Goal: Find specific fact: Find specific fact

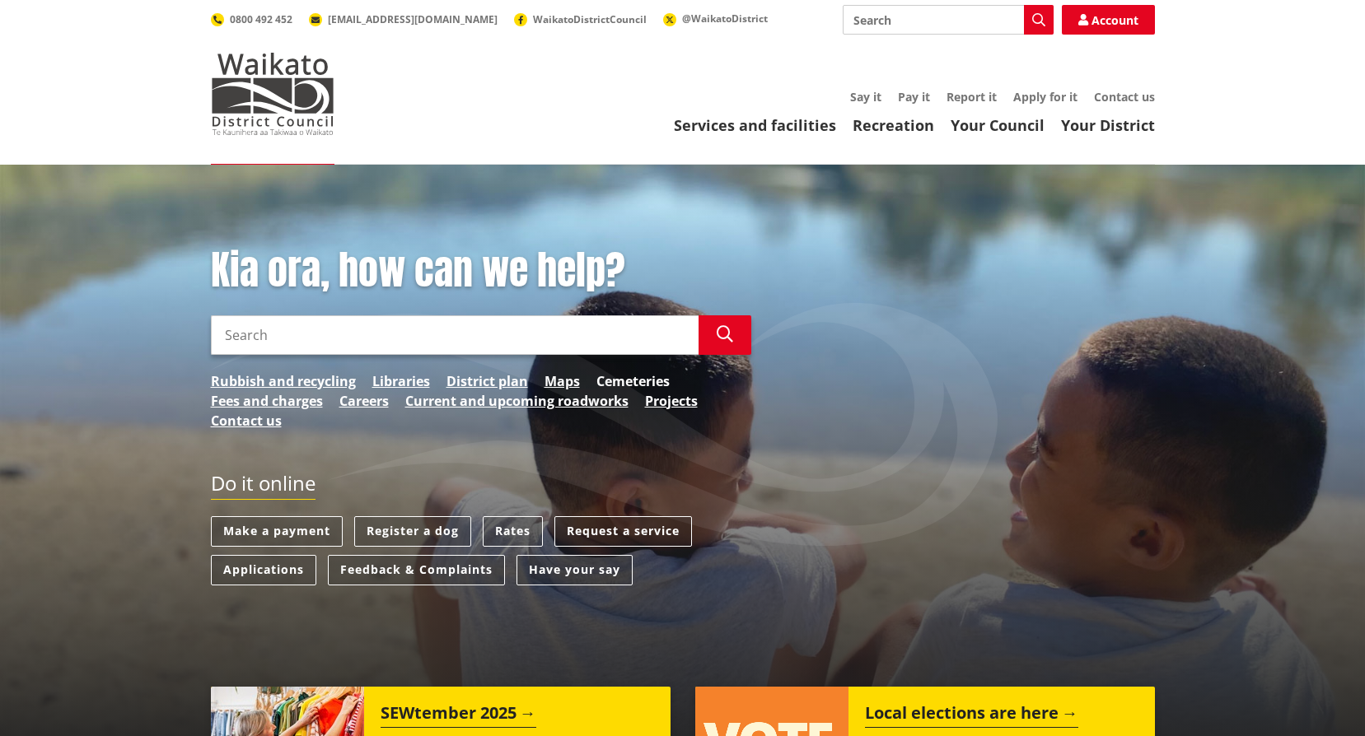
click at [624, 384] on link "Cemeteries" at bounding box center [632, 381] width 73 height 20
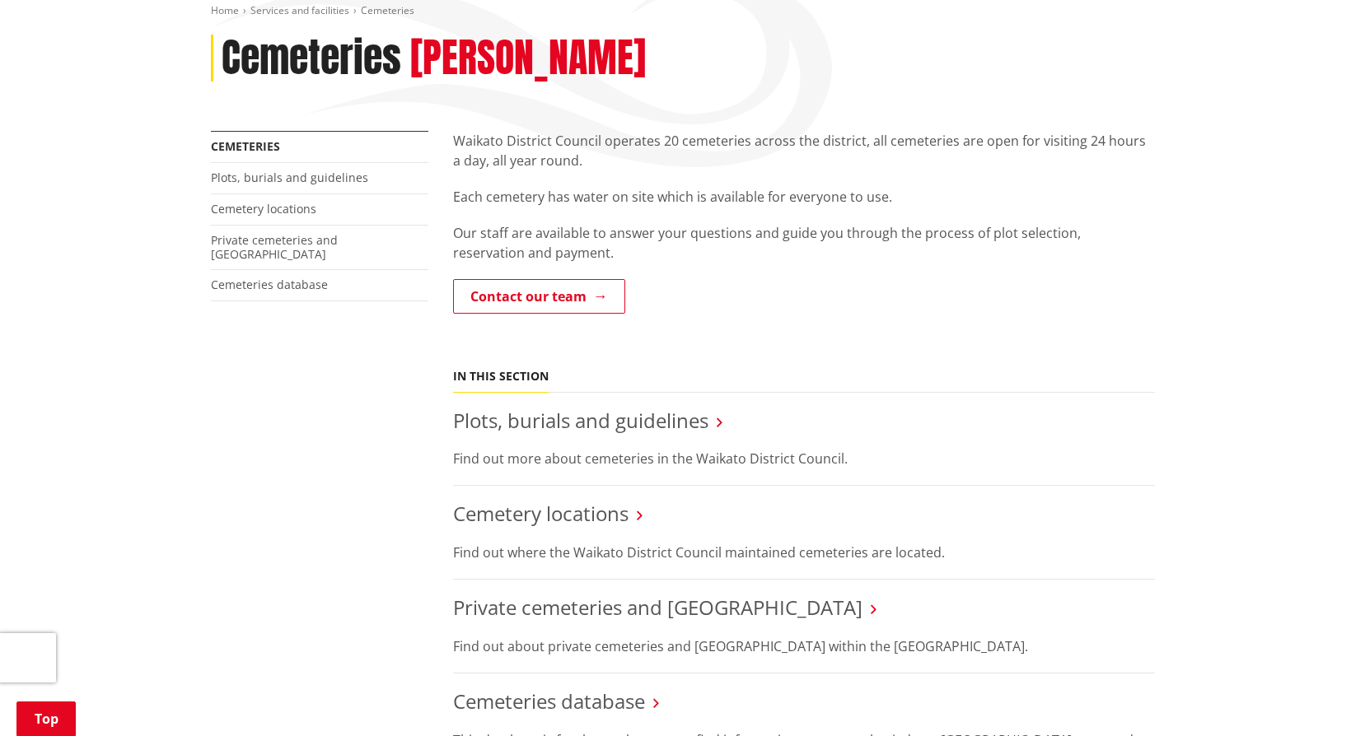
scroll to position [412, 0]
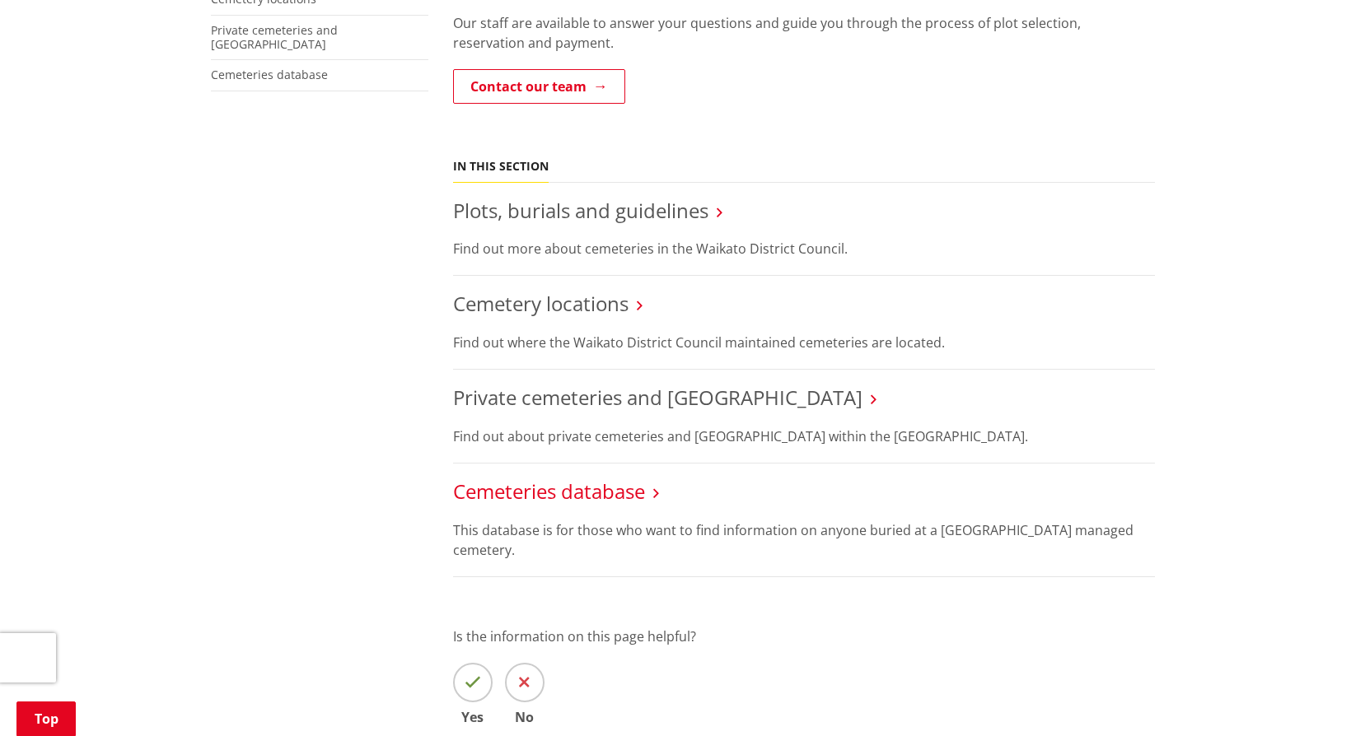
click at [579, 499] on link "Cemeteries database" at bounding box center [549, 491] width 192 height 27
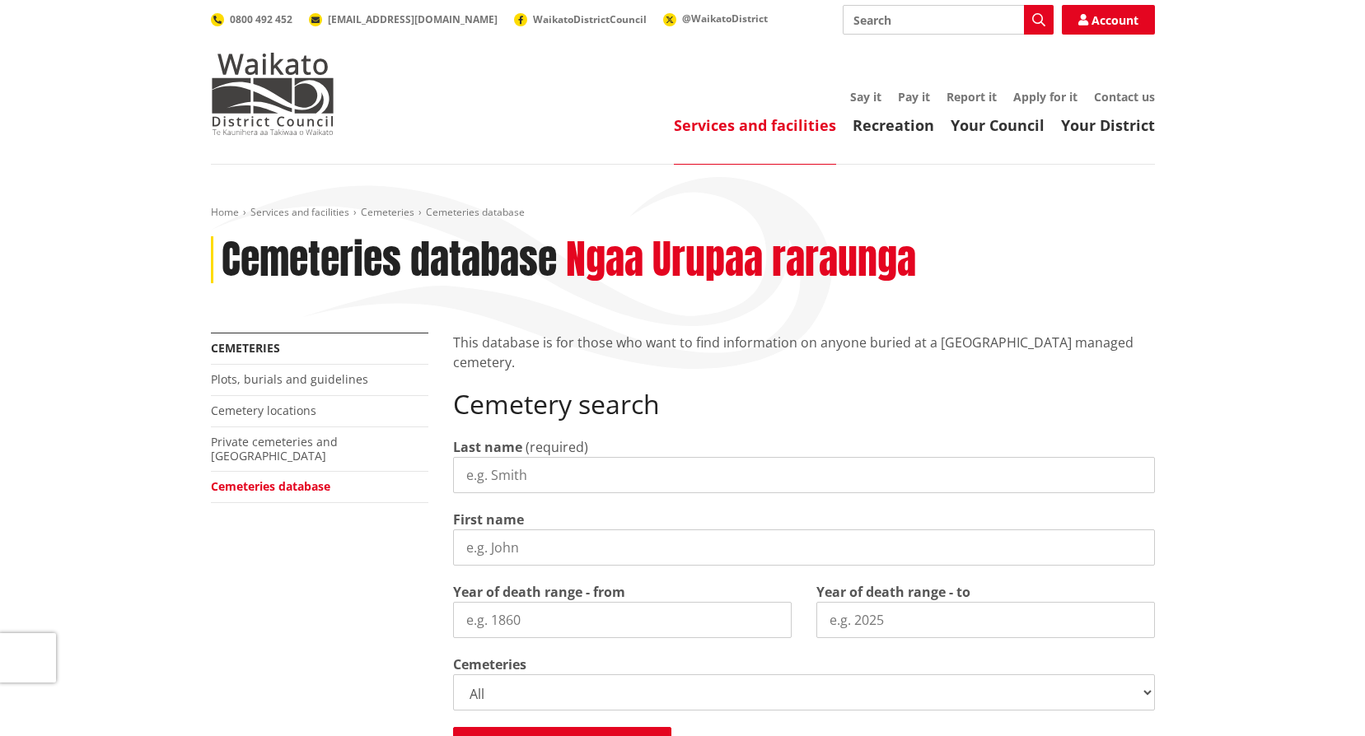
click at [649, 472] on input "Last name" at bounding box center [804, 475] width 702 height 36
paste input "Rangiwawau Waimere"
drag, startPoint x: 544, startPoint y: 474, endPoint x: 362, endPoint y: 493, distance: 183.8
click at [362, 493] on div "More from this section Cemeteries Plots, burials and guidelines Cemetery locati…" at bounding box center [683, 692] width 969 height 719
type input "Waimere"
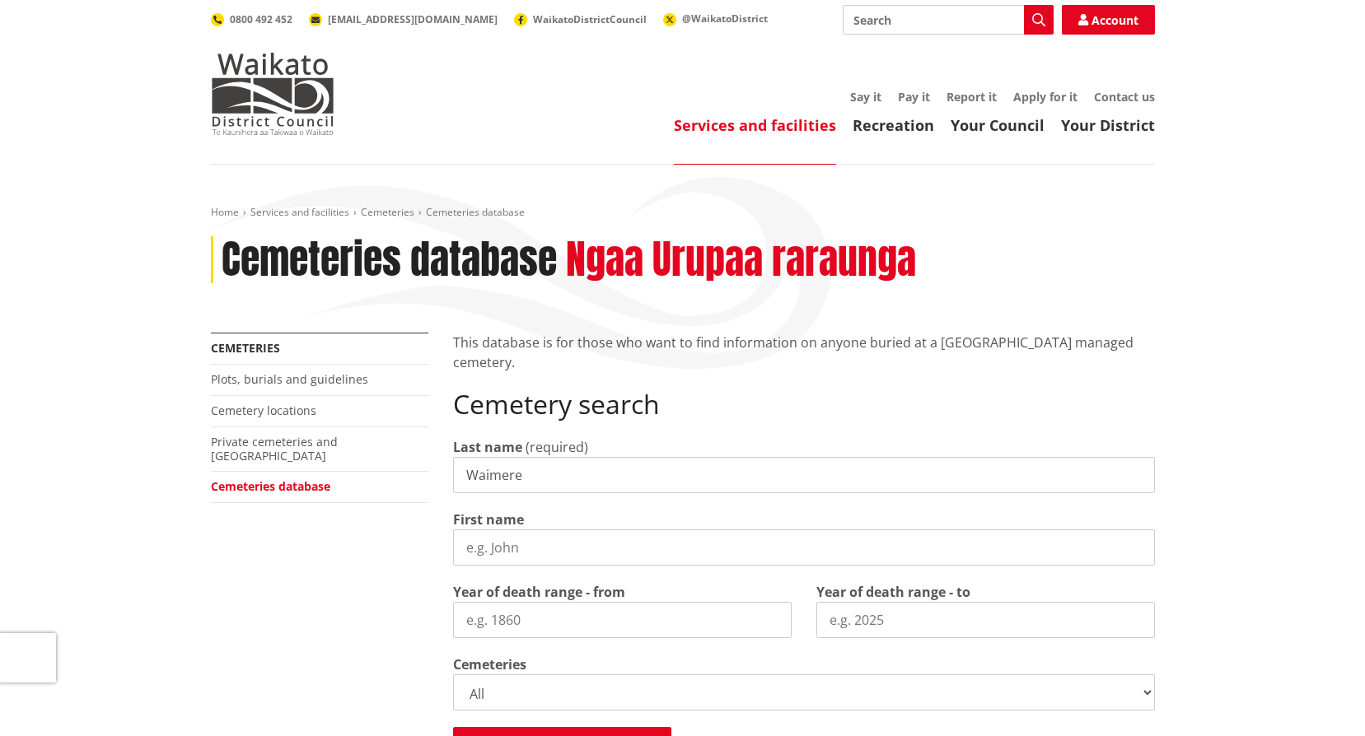
paste input "Rangiwawau Waimere"
drag, startPoint x: 623, startPoint y: 554, endPoint x: 548, endPoint y: 546, distance: 75.3
click at [548, 546] on input "Rangiwawau Waimere" at bounding box center [804, 548] width 702 height 36
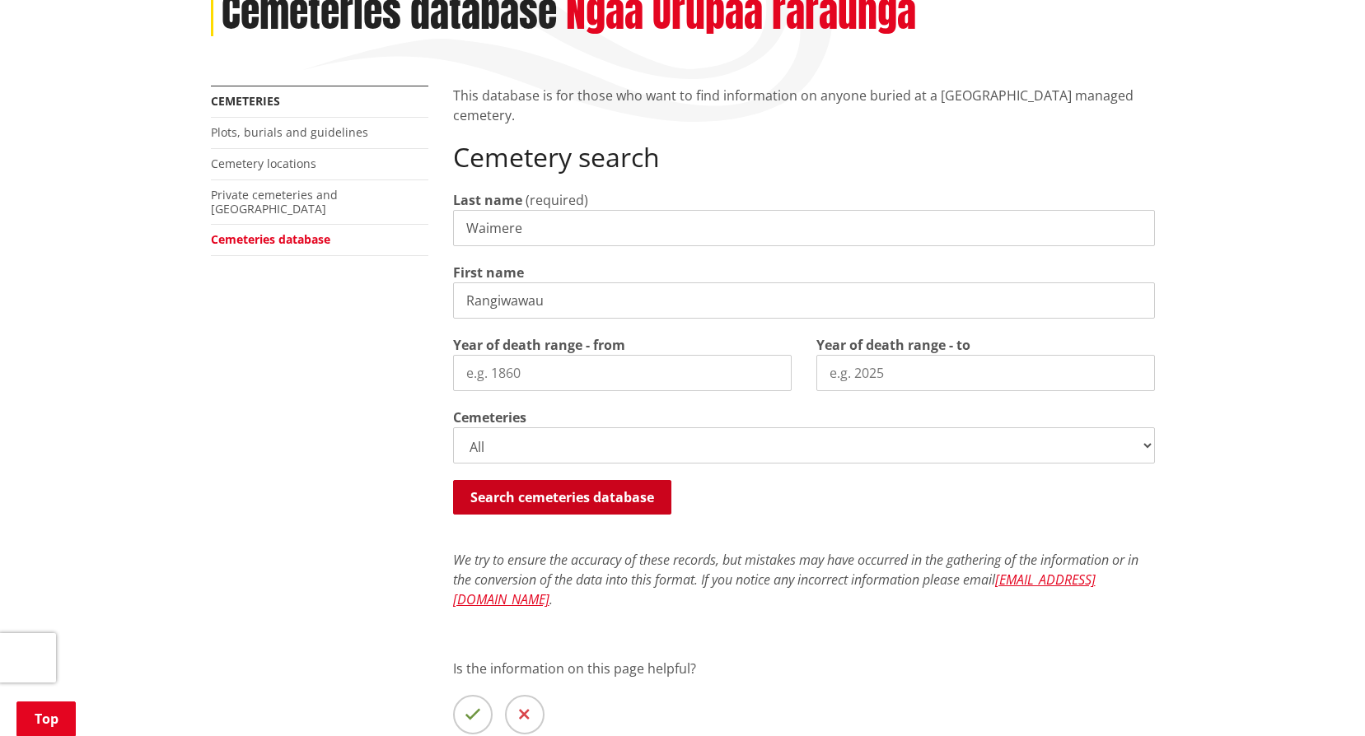
type input "Rangiwawau"
click at [536, 507] on button "Search cemeteries database" at bounding box center [562, 497] width 218 height 35
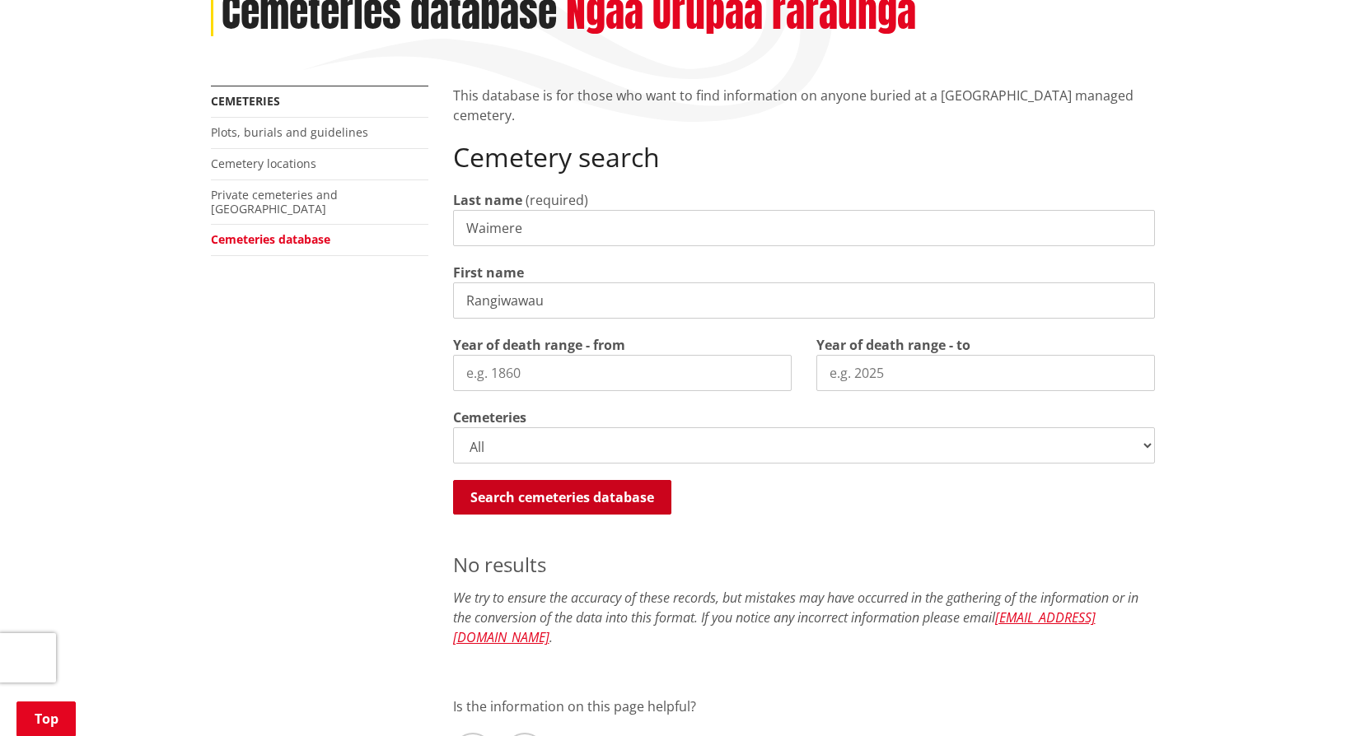
scroll to position [797, 0]
